Goal: Register for event/course

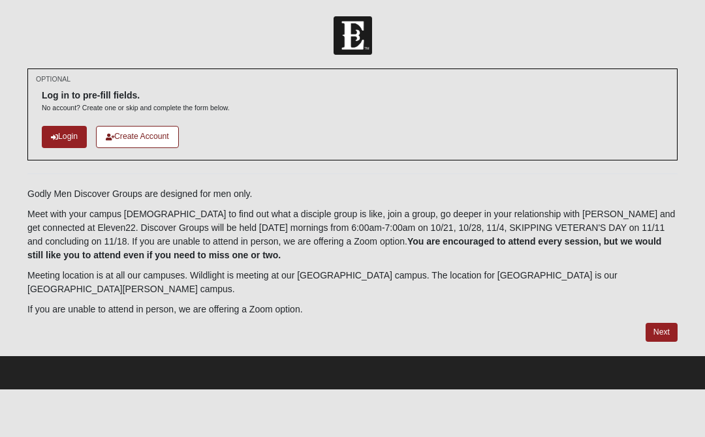
click at [659, 323] on link "Next" at bounding box center [662, 332] width 32 height 19
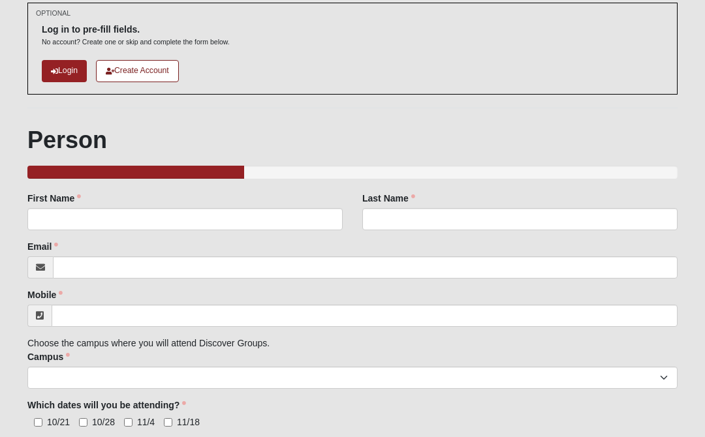
scroll to position [133, 0]
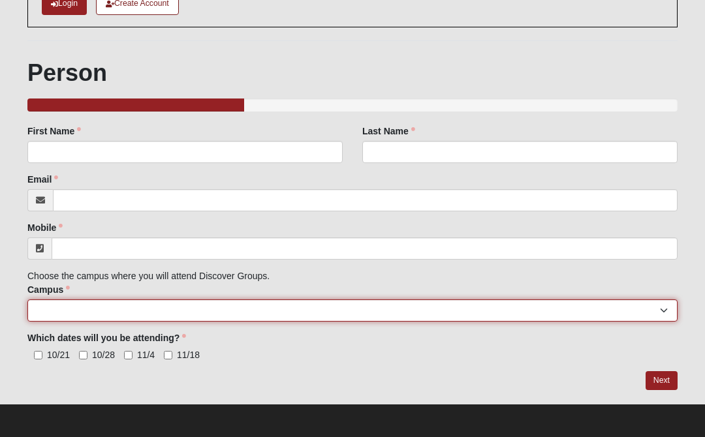
click at [609, 312] on select "[GEOGRAPHIC_DATA] [GEOGRAPHIC_DATA] (Coming Soon) Eleven22 Online [PERSON_NAME]…" at bounding box center [352, 311] width 650 height 22
select select "21"
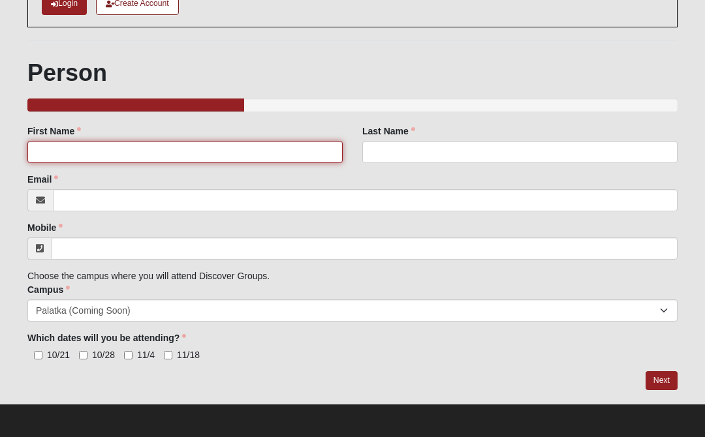
click at [291, 161] on input "First Name" at bounding box center [184, 152] width 315 height 22
type input "[PERSON_NAME]"
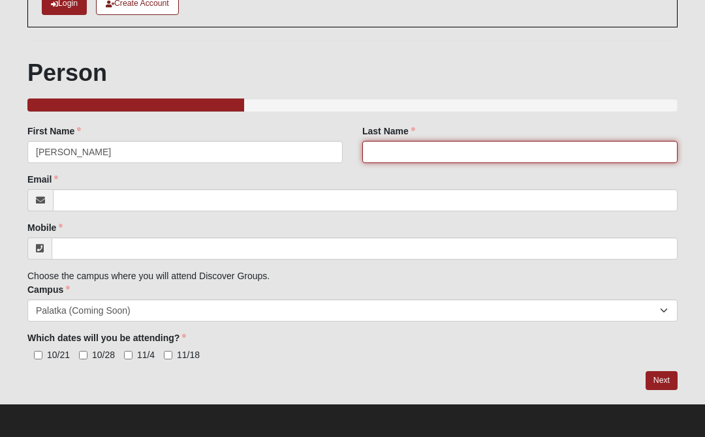
click at [442, 146] on input "Last Name" at bounding box center [519, 152] width 315 height 22
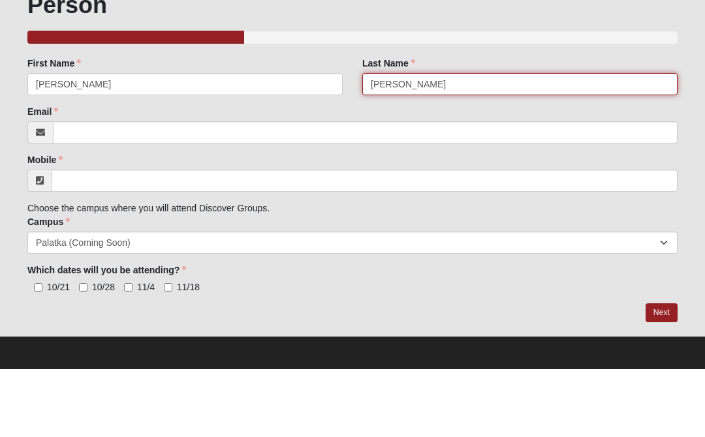
type input "[PERSON_NAME]"
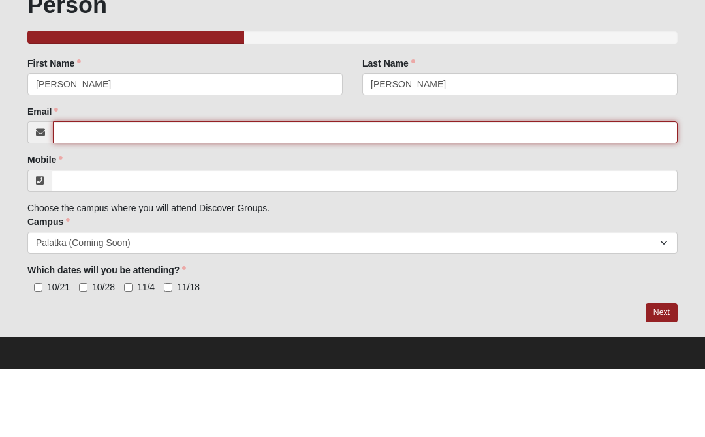
click at [64, 189] on input "Email" at bounding box center [365, 200] width 625 height 22
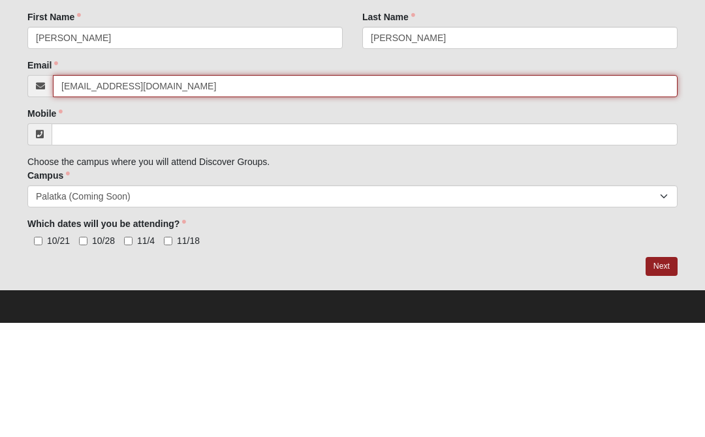
type input "[EMAIL_ADDRESS][DOMAIN_NAME]"
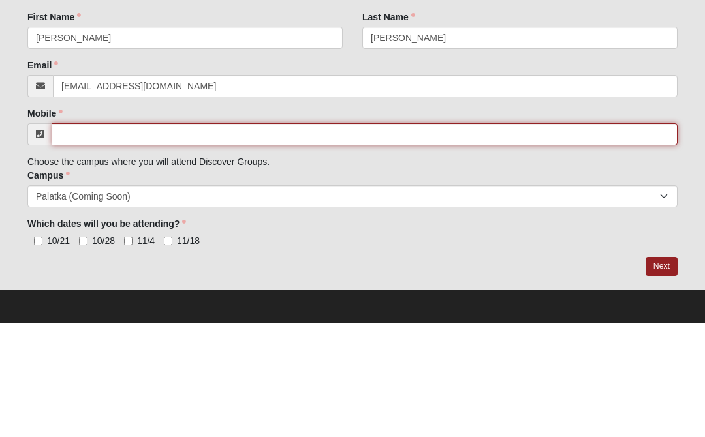
click at [288, 238] on input "Mobile" at bounding box center [365, 249] width 626 height 22
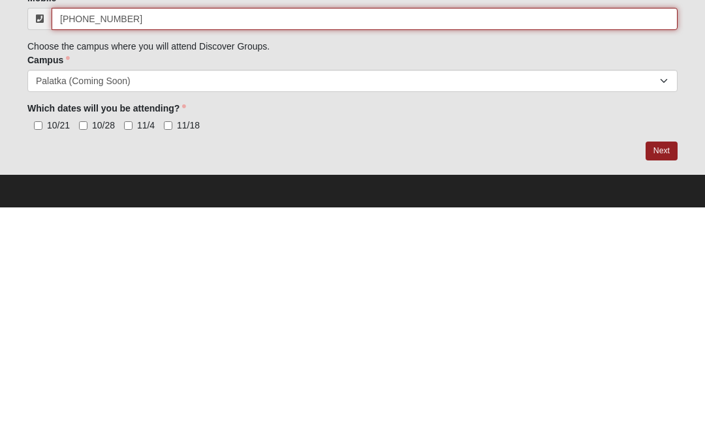
type input "[PHONE_NUMBER]"
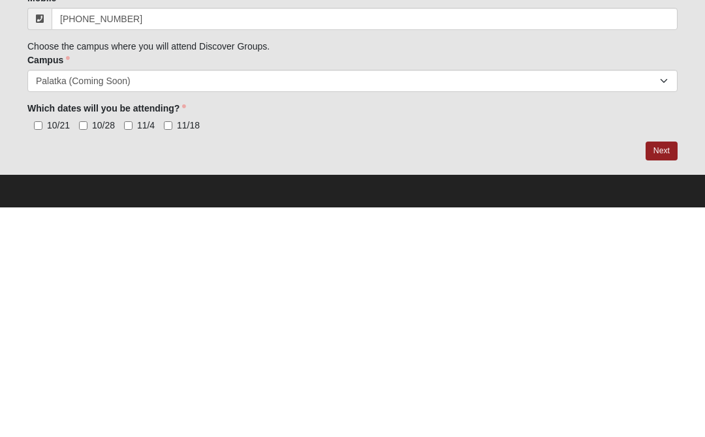
click at [42, 351] on input "10/21" at bounding box center [38, 355] width 8 height 8
checkbox input "true"
type input "[PHONE_NUMBER]"
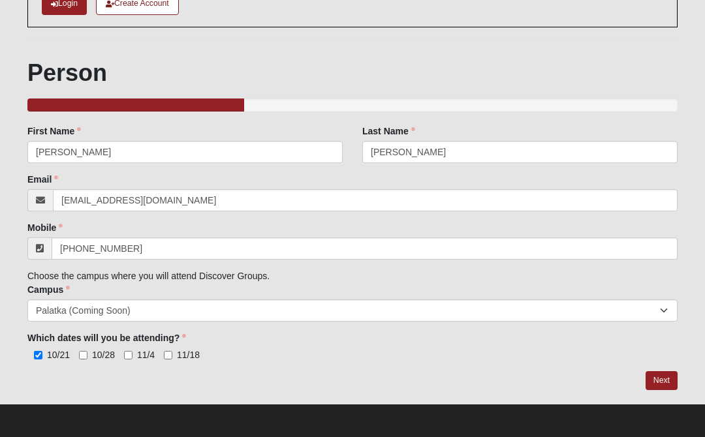
click at [87, 351] on input "10/28" at bounding box center [83, 355] width 8 height 8
checkbox input "true"
click at [130, 353] on input "11/4" at bounding box center [128, 355] width 8 height 8
checkbox input "true"
click at [180, 350] on span "11/18" at bounding box center [188, 355] width 23 height 10
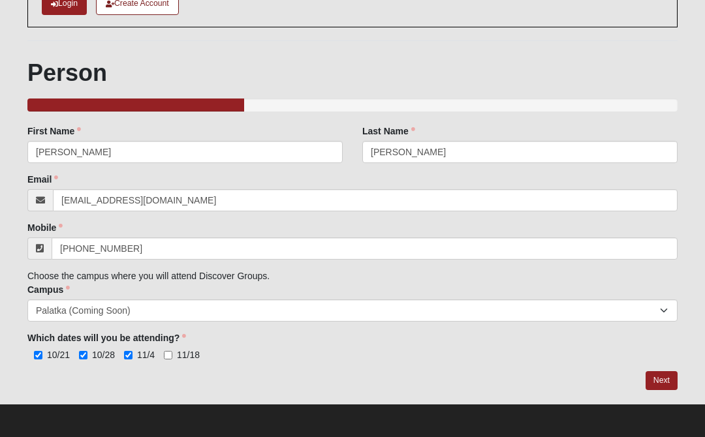
click at [172, 351] on input "11/18" at bounding box center [168, 355] width 8 height 8
checkbox input "true"
click at [665, 374] on link "Next" at bounding box center [662, 381] width 32 height 19
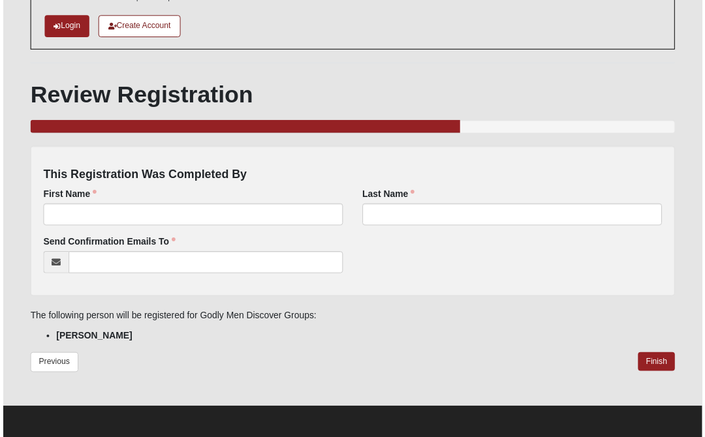
scroll to position [115, 0]
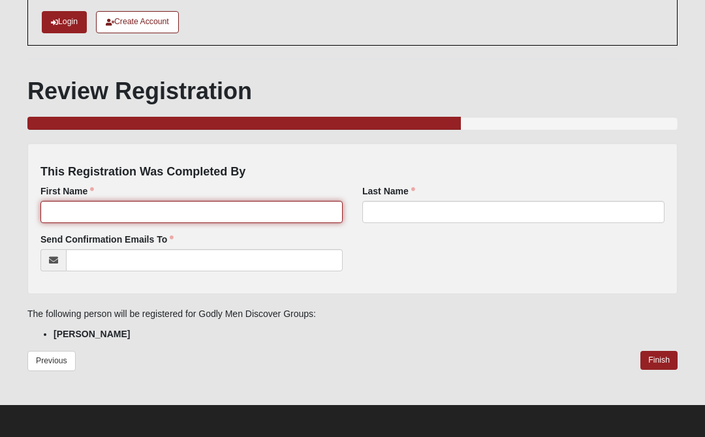
click at [209, 206] on input "First Name" at bounding box center [191, 212] width 302 height 22
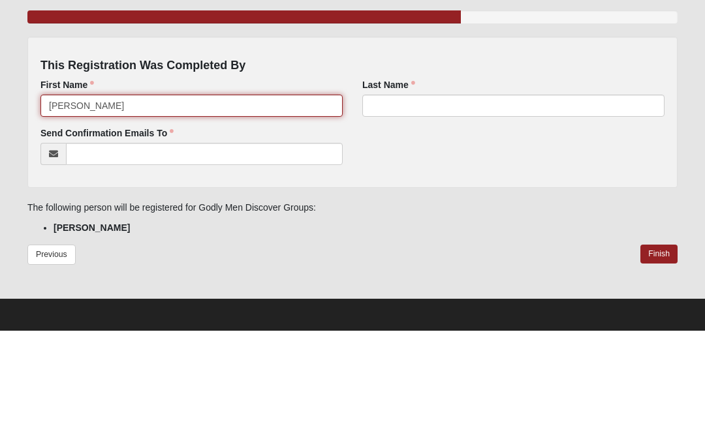
type input "[PERSON_NAME]"
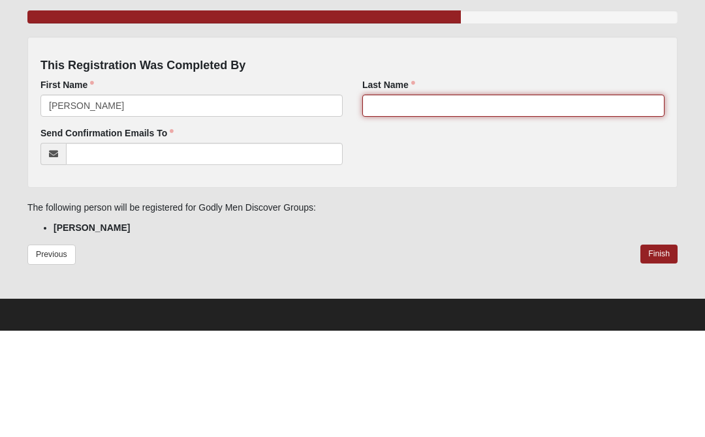
click at [423, 201] on input "Last Name" at bounding box center [513, 212] width 302 height 22
type input "[PERSON_NAME]"
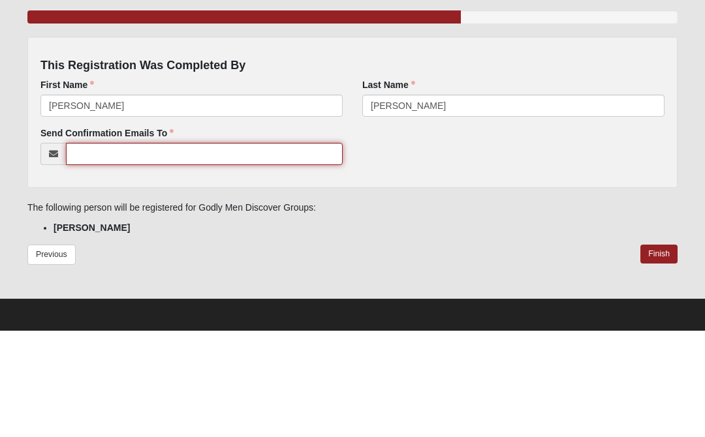
click at [195, 249] on input "Send Confirmation Emails To" at bounding box center [204, 260] width 277 height 22
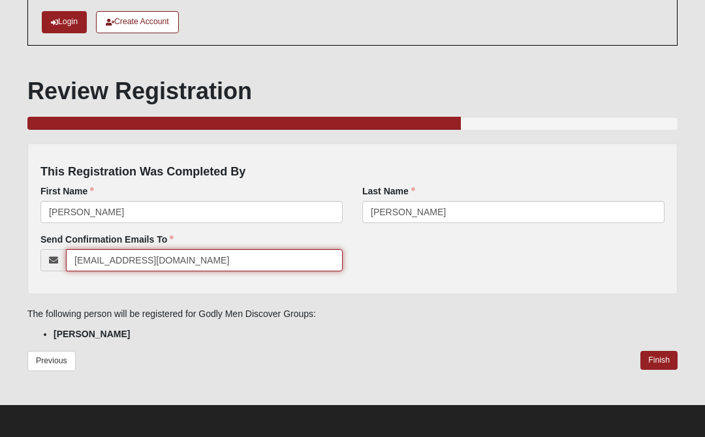
type input "[EMAIL_ADDRESS][DOMAIN_NAME]"
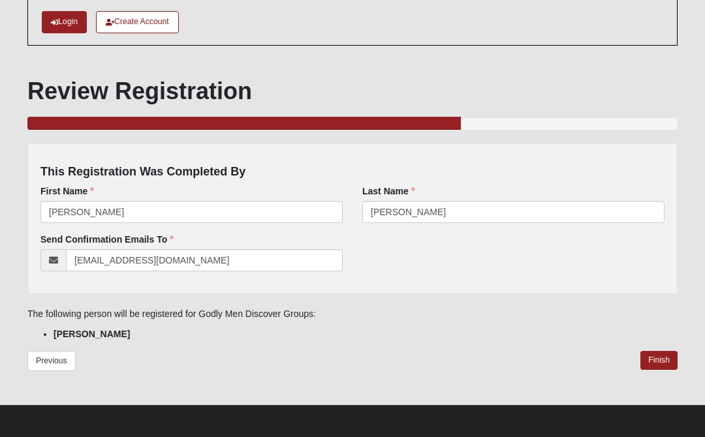
click at [662, 360] on link "Finish" at bounding box center [659, 360] width 37 height 19
